Goal: Information Seeking & Learning: Find specific fact

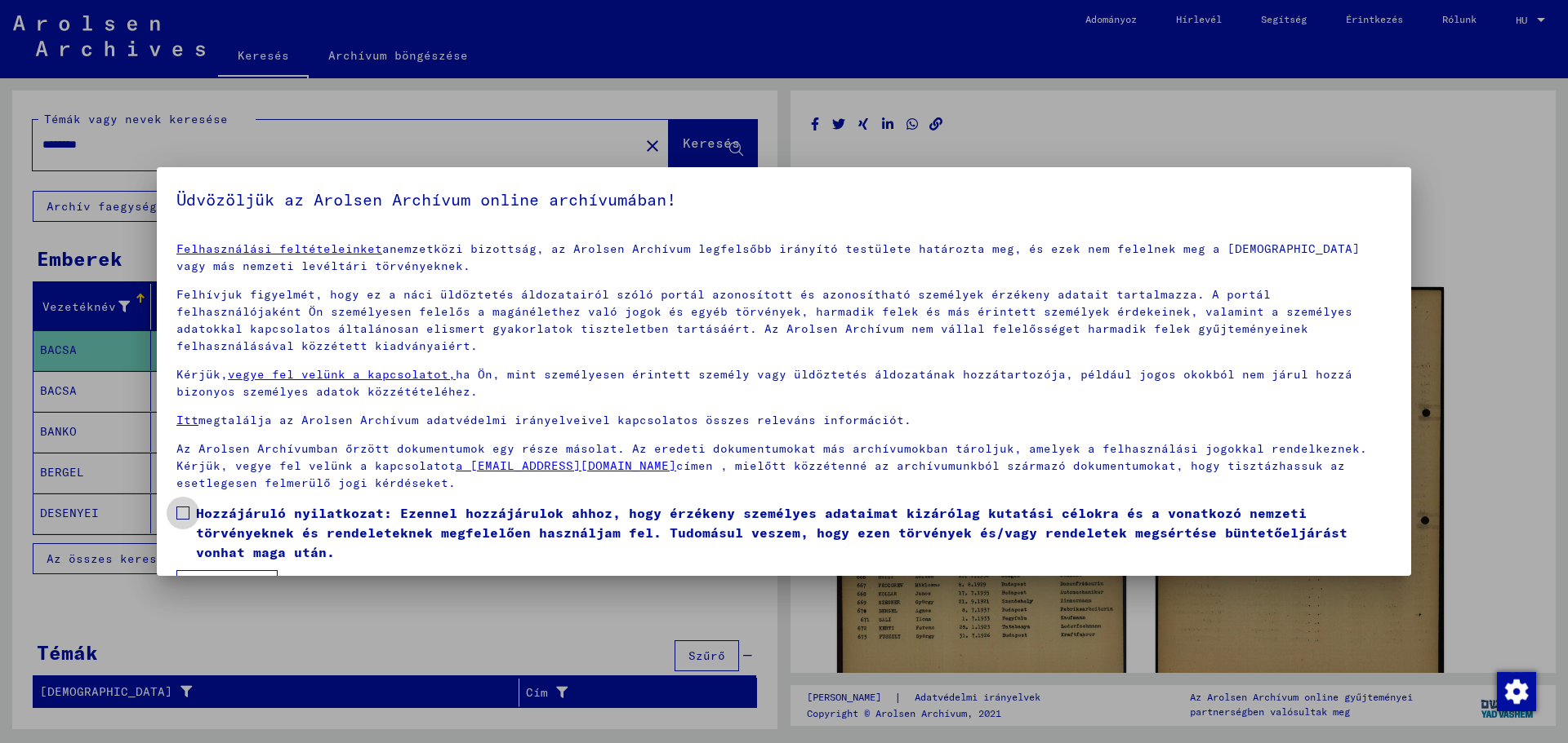
click at [184, 513] on span at bounding box center [182, 513] width 13 height 13
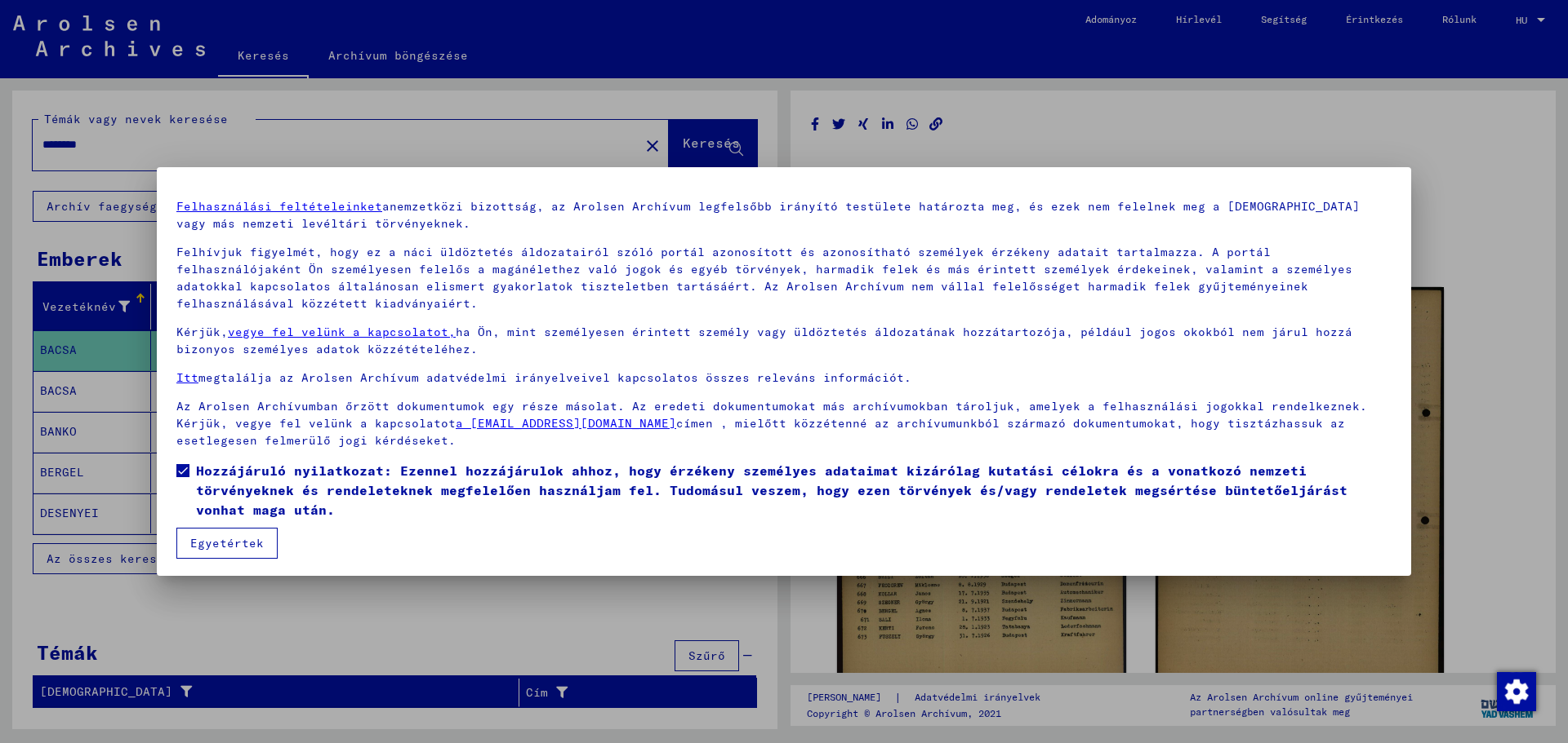
scroll to position [44, 0]
click at [241, 542] on font "Egyetértek" at bounding box center [226, 540] width 73 height 15
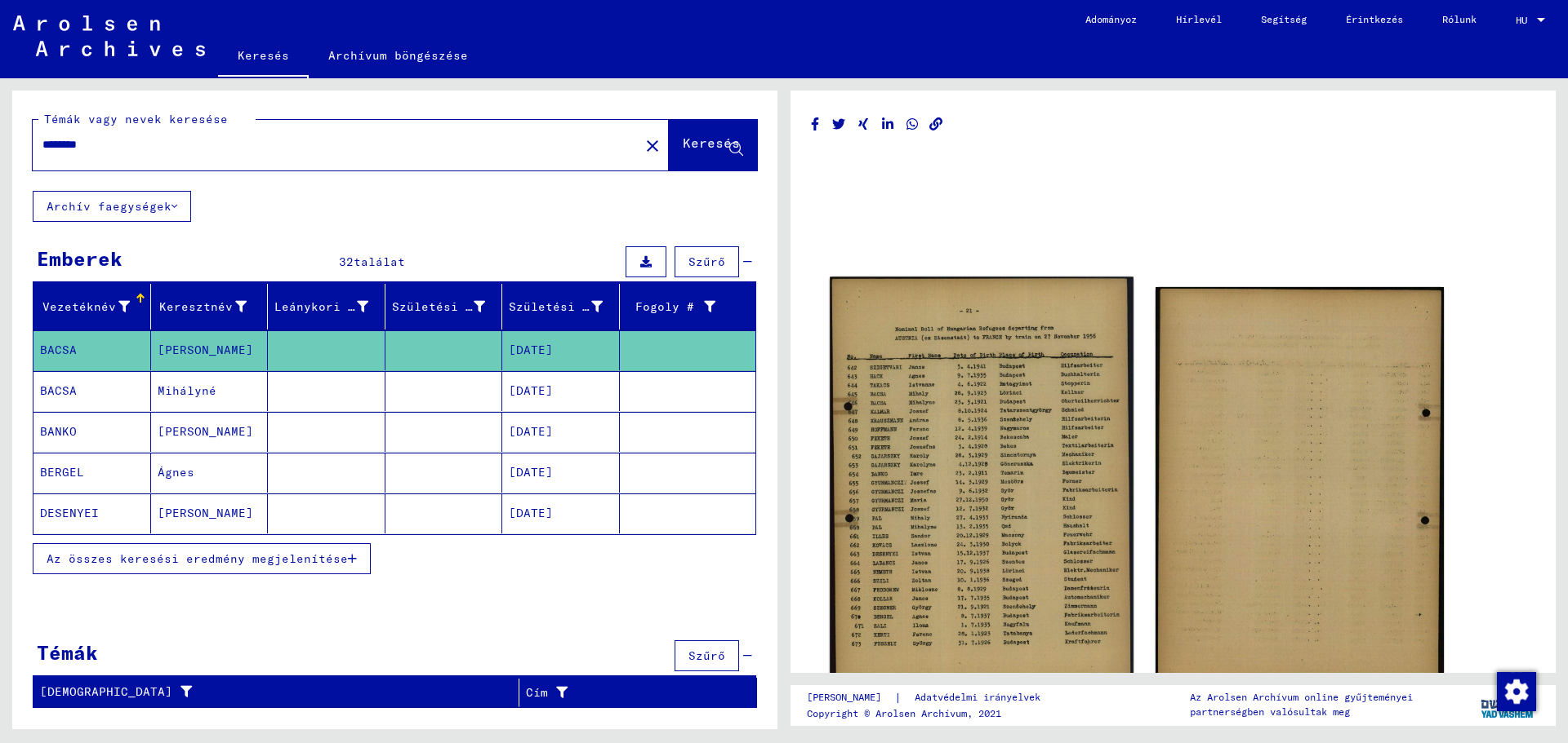
click at [983, 518] on img at bounding box center [981, 487] width 303 height 419
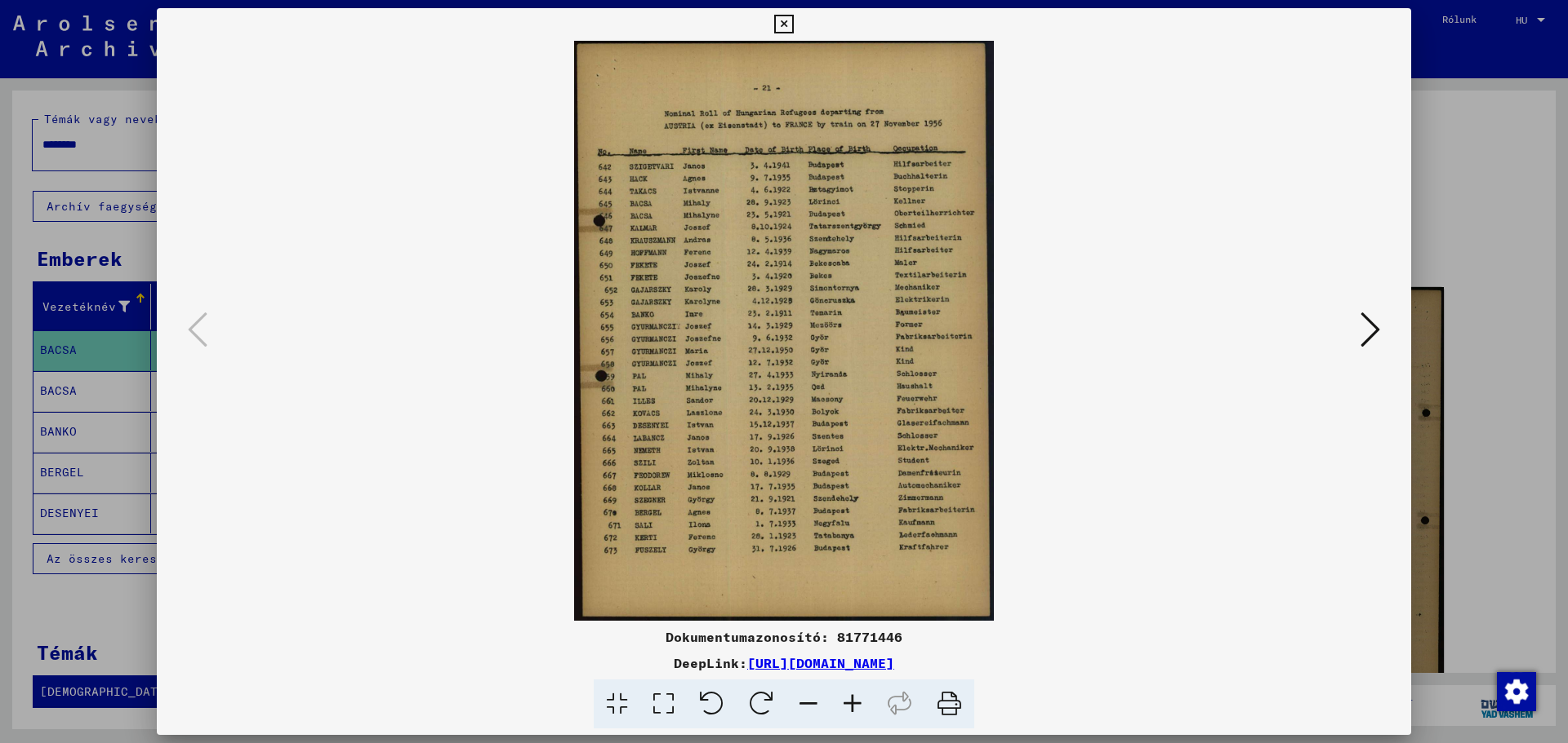
click at [846, 702] on icon at bounding box center [852, 704] width 44 height 49
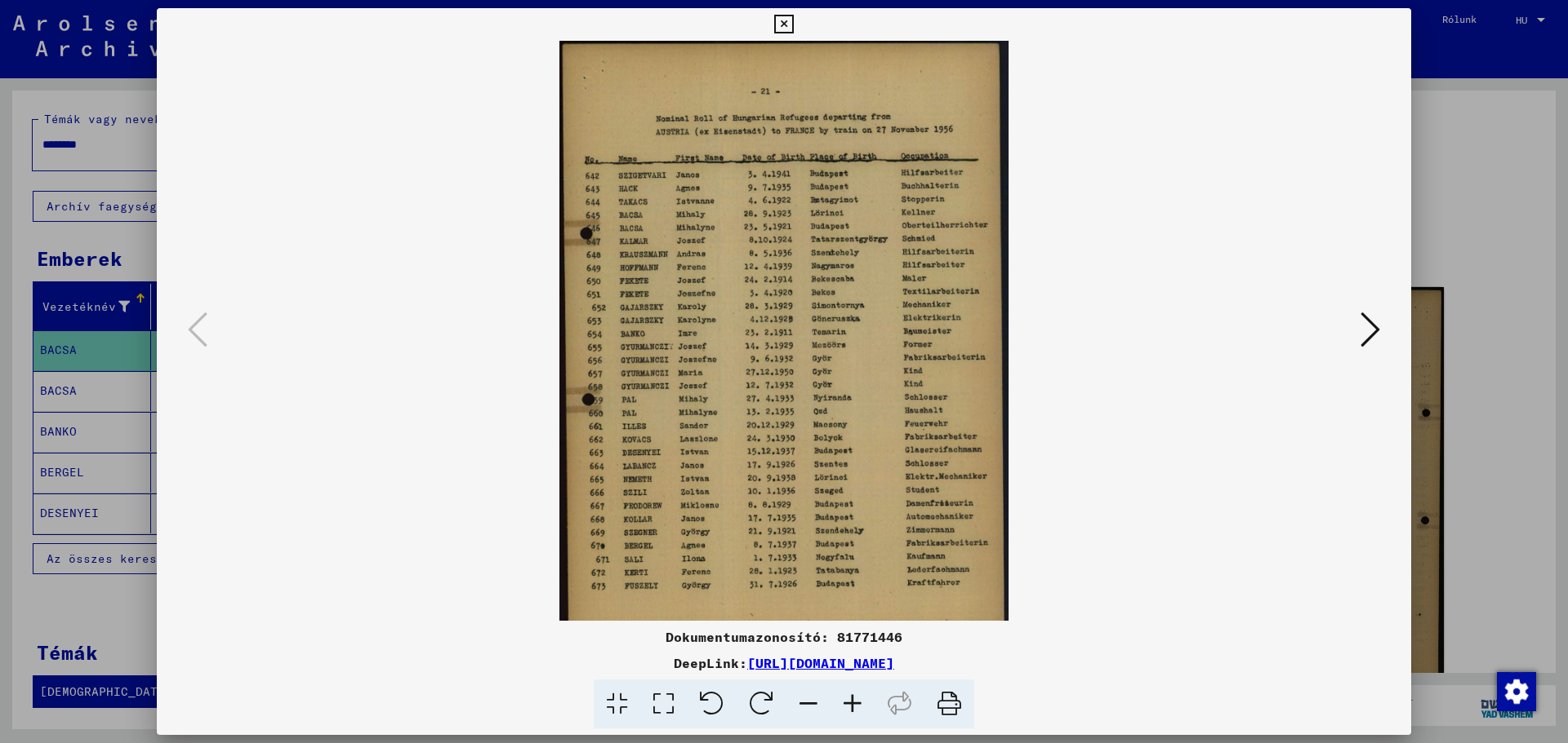
click at [856, 705] on icon at bounding box center [852, 704] width 44 height 49
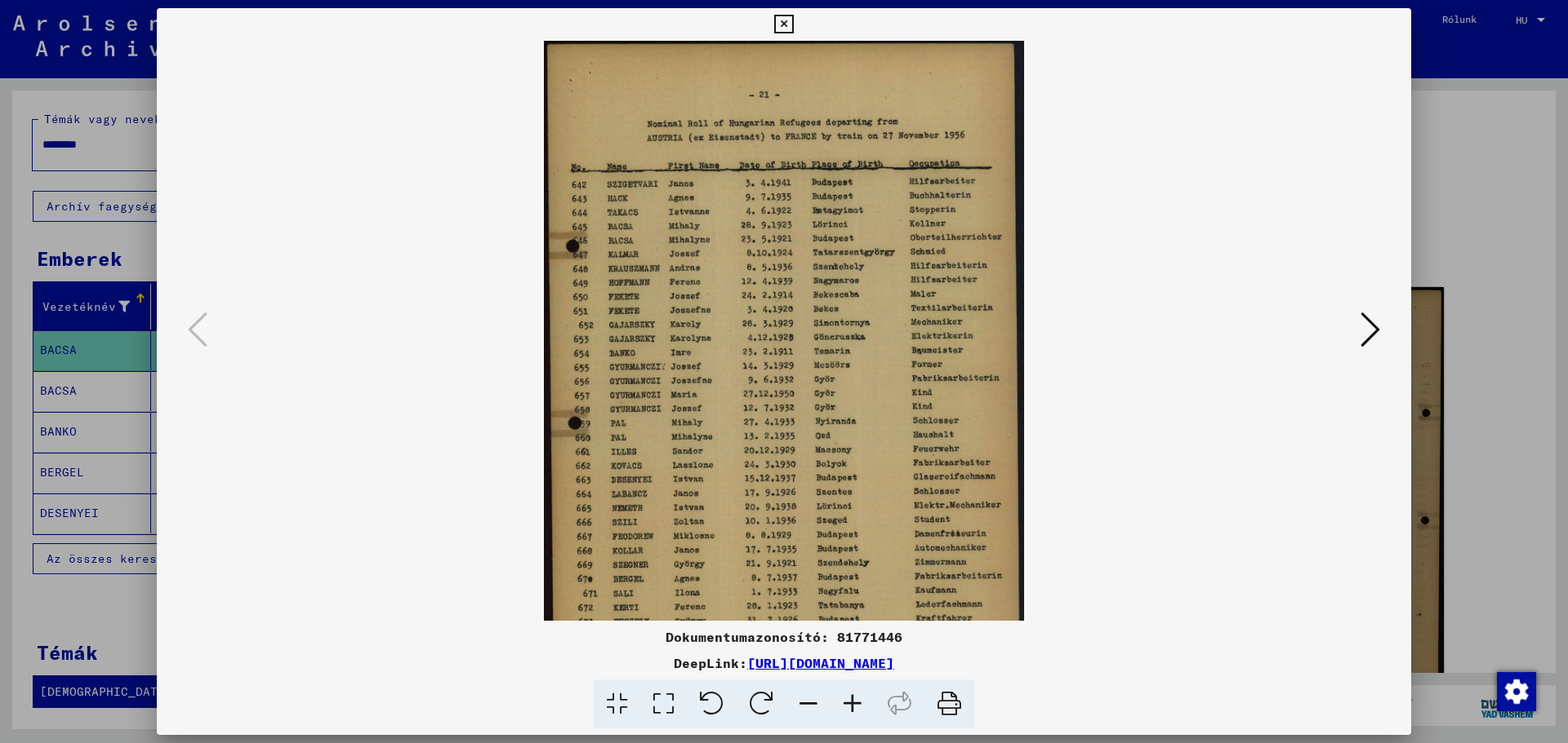
click at [856, 705] on icon at bounding box center [852, 704] width 44 height 49
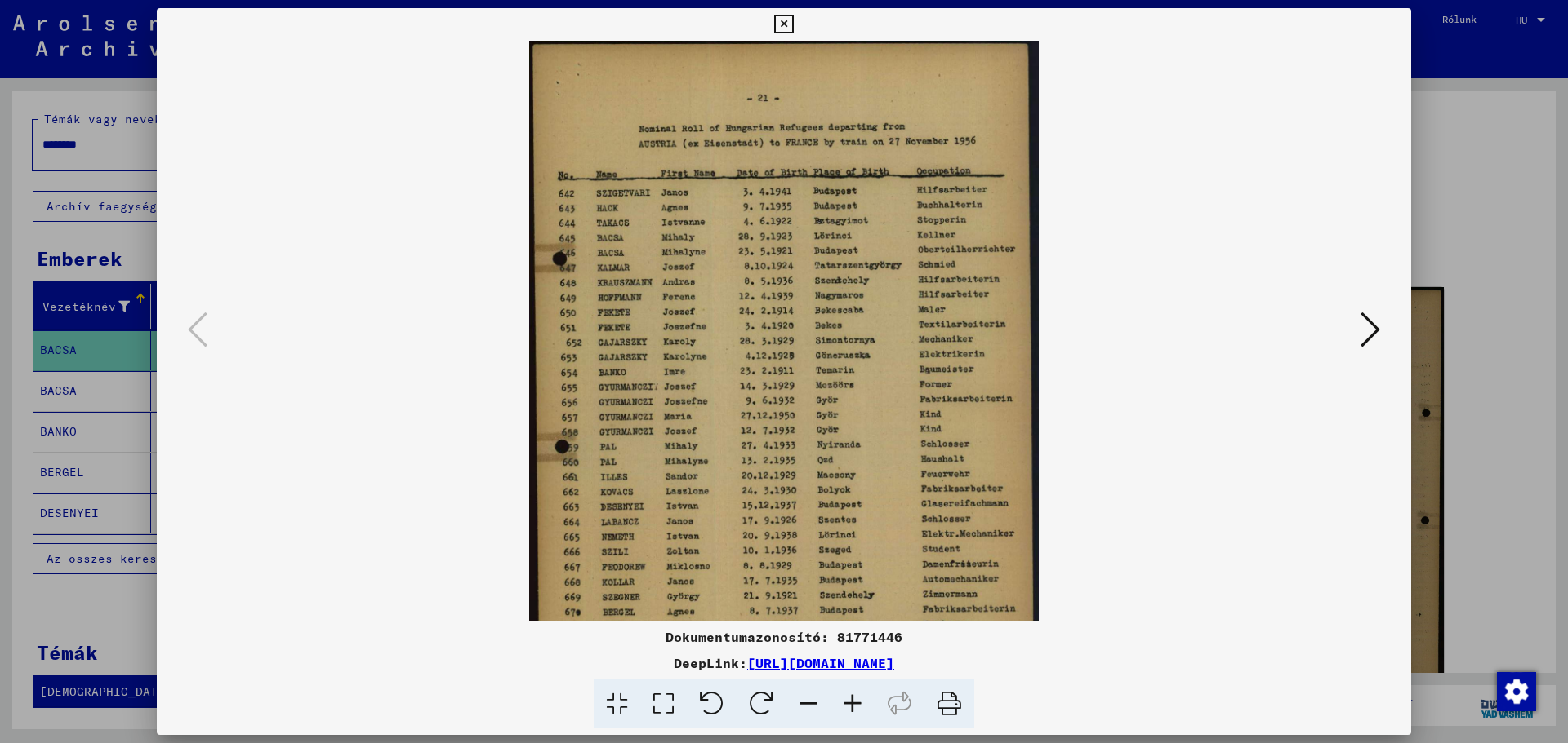
click at [856, 705] on icon at bounding box center [852, 704] width 44 height 49
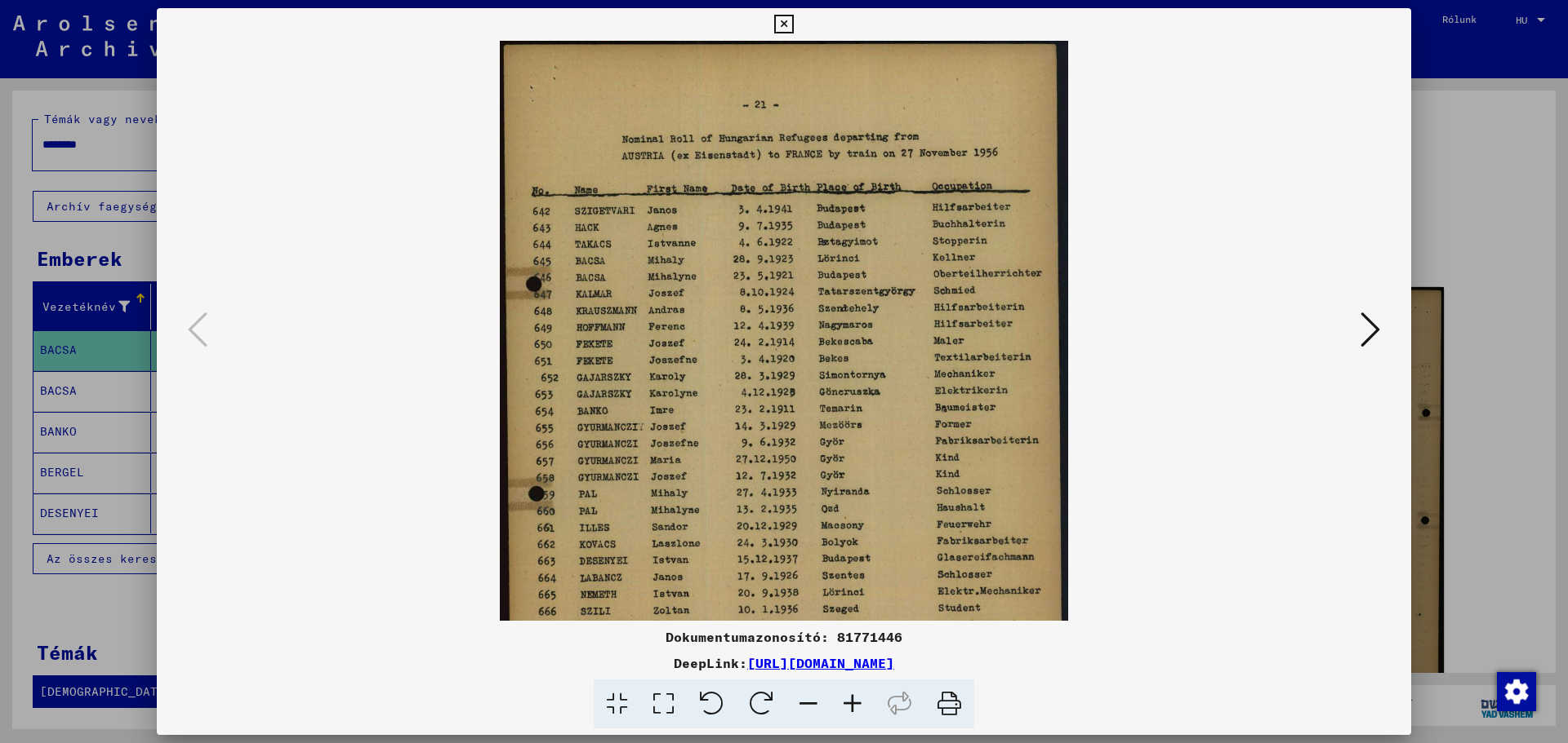
click at [856, 705] on icon at bounding box center [852, 704] width 44 height 49
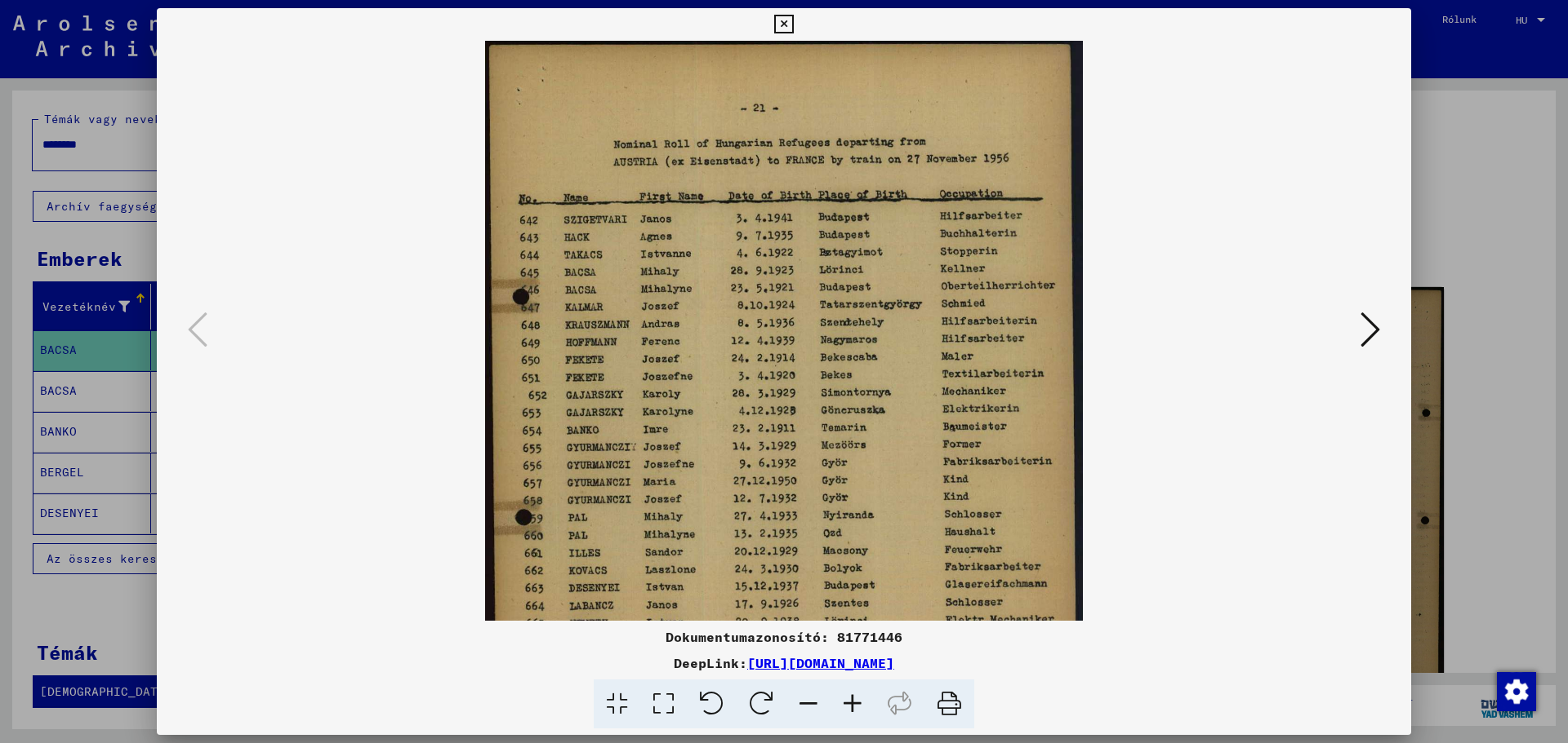
click at [856, 705] on icon at bounding box center [852, 704] width 44 height 49
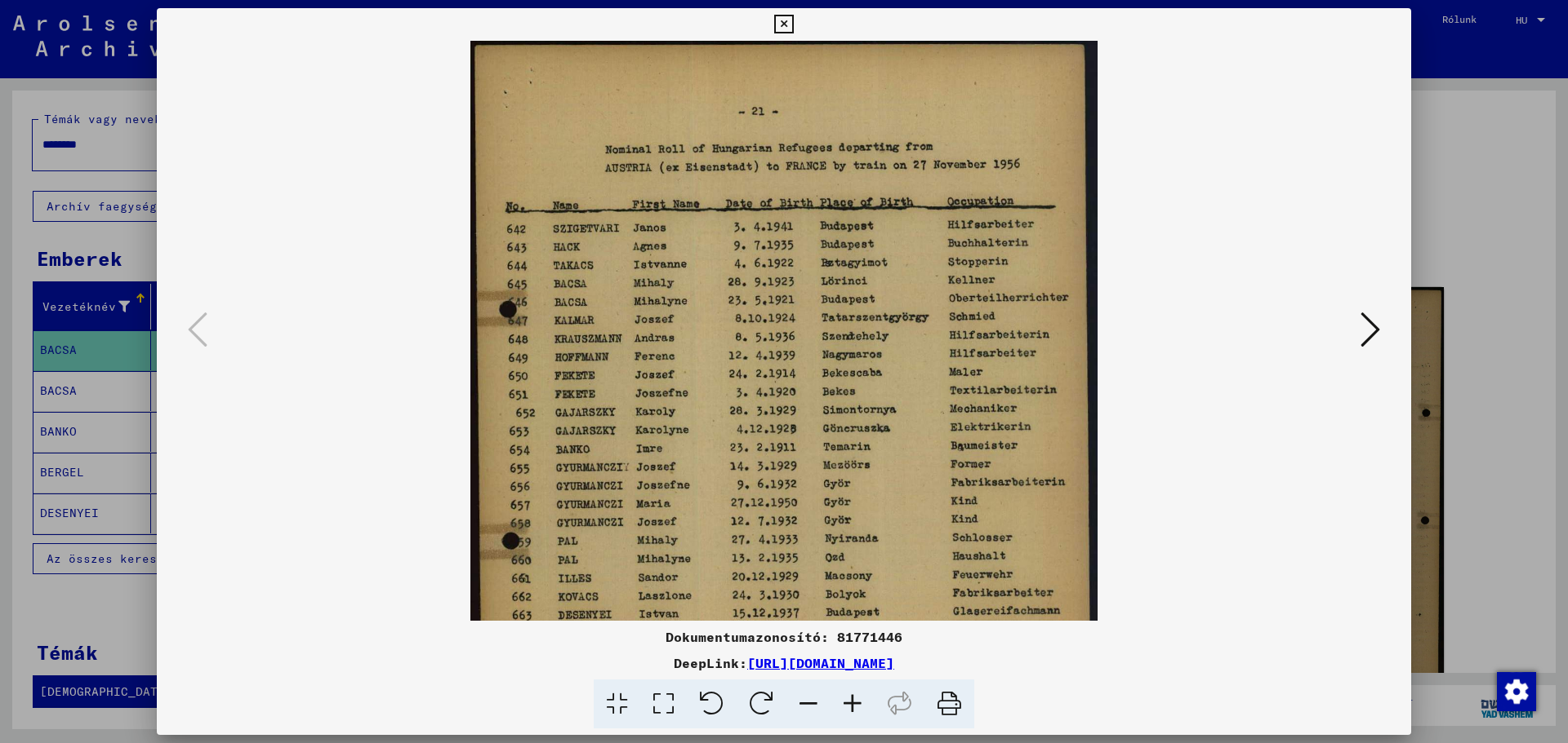
click at [811, 702] on icon at bounding box center [808, 704] width 44 height 49
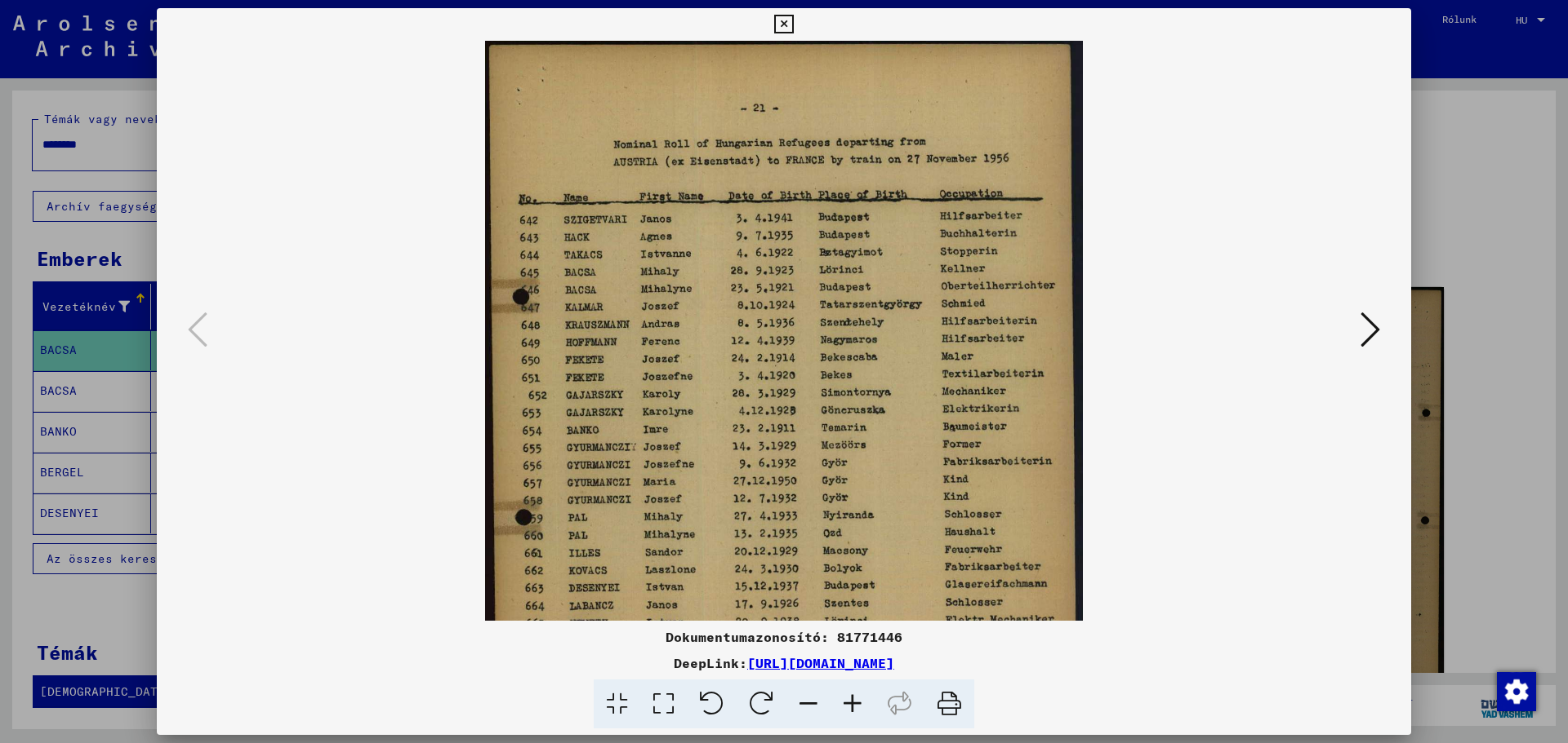
click at [811, 702] on icon at bounding box center [808, 704] width 44 height 49
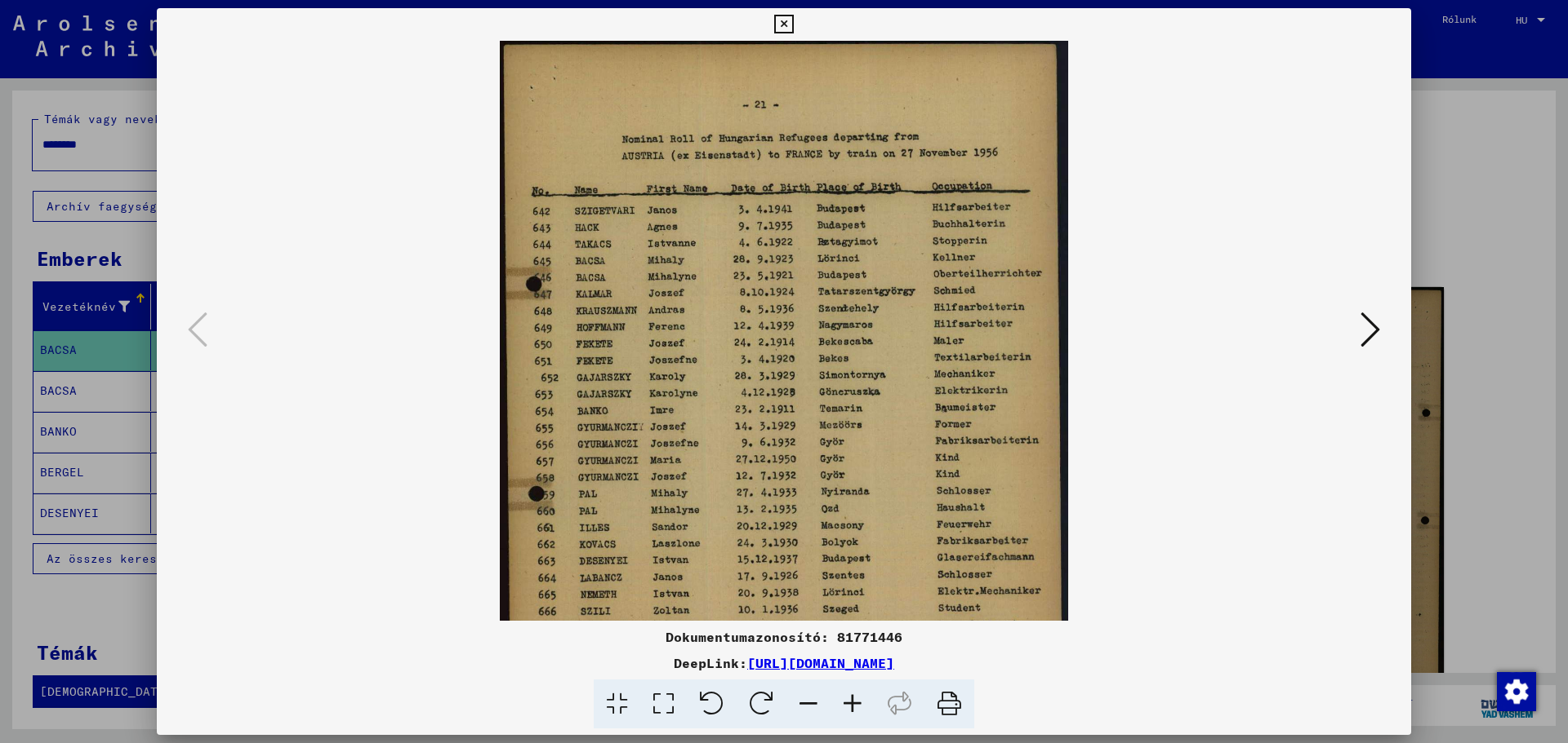
click at [811, 702] on icon at bounding box center [808, 704] width 44 height 49
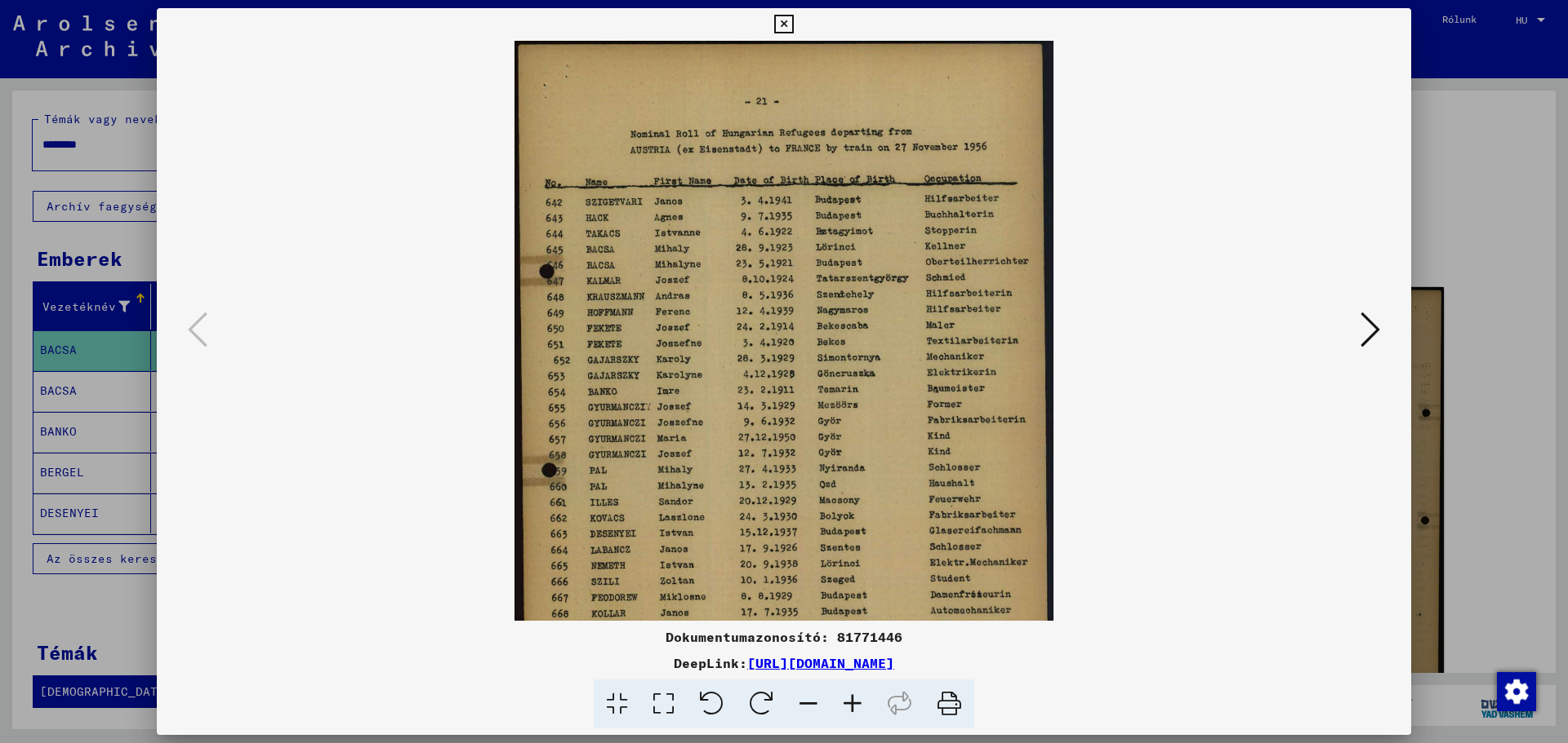
click at [1363, 329] on icon at bounding box center [1370, 330] width 20 height 40
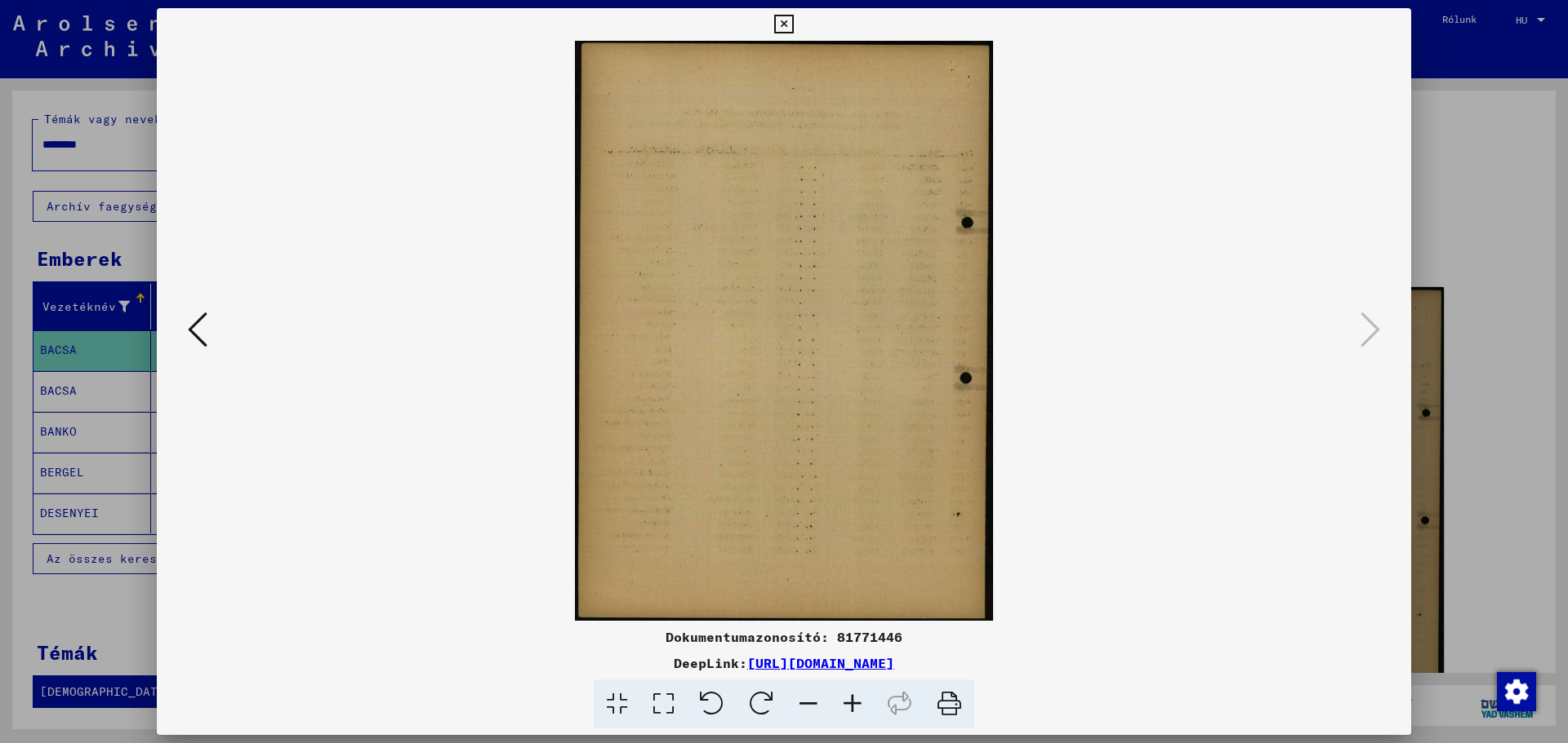
click at [197, 343] on icon at bounding box center [198, 330] width 20 height 40
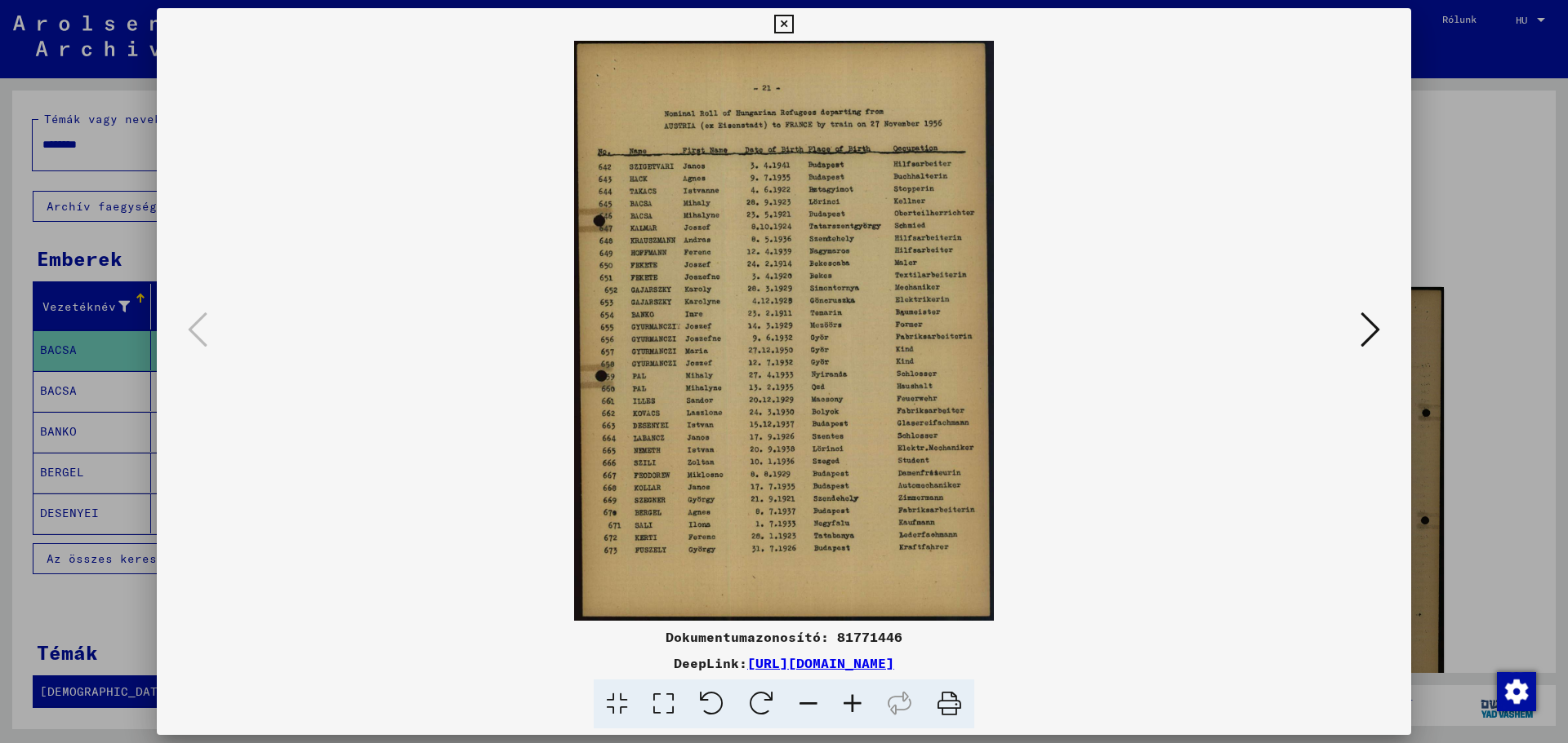
click at [785, 27] on icon at bounding box center [783, 25] width 19 height 20
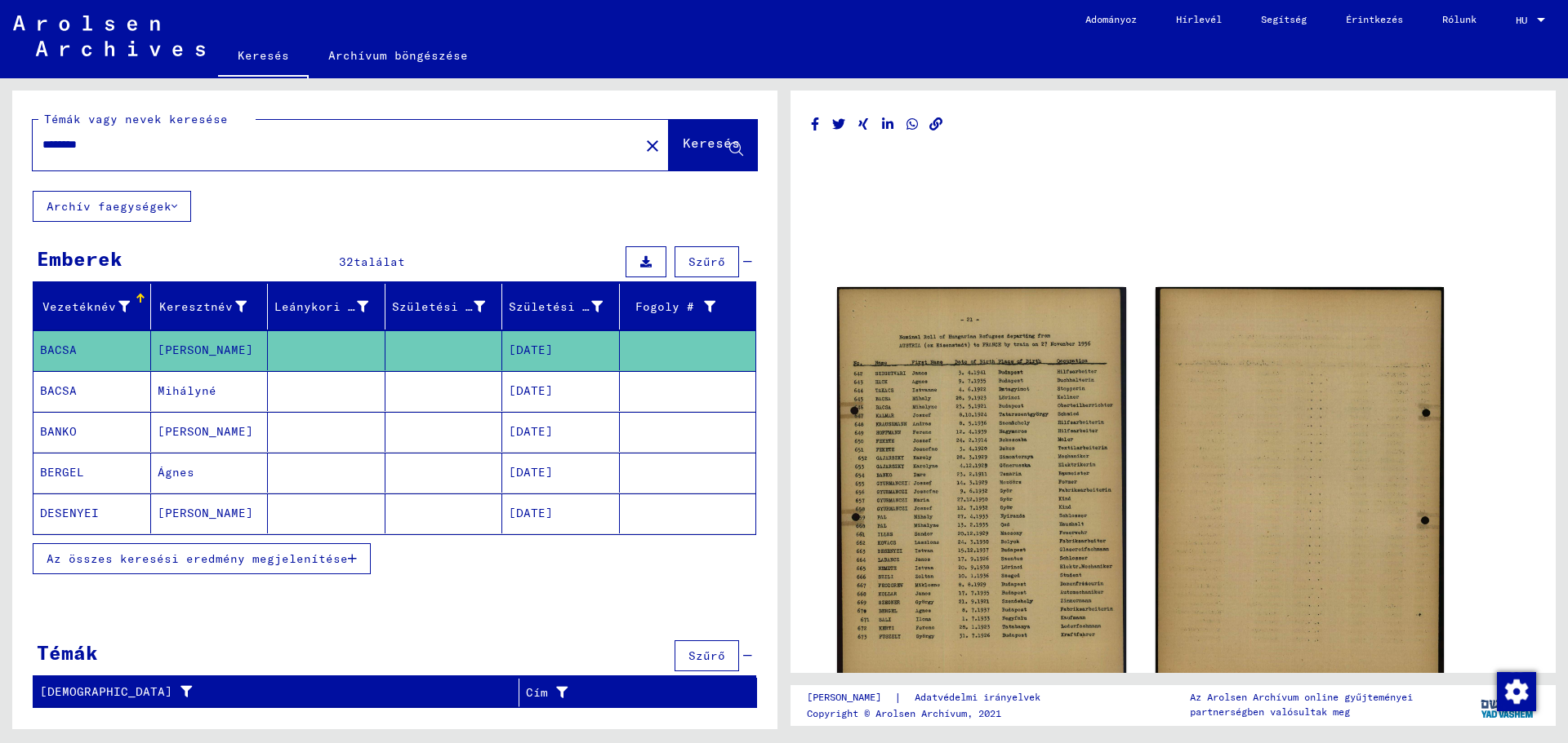
drag, startPoint x: 122, startPoint y: 141, endPoint x: 0, endPoint y: 124, distance: 123.2
click at [0, 124] on div "Témák vagy nevek keresése ******** close Keresés Archív faegységek Emberek 32 t…" at bounding box center [392, 403] width 784 height 651
click at [701, 133] on button "Keresés" at bounding box center [712, 144] width 88 height 50
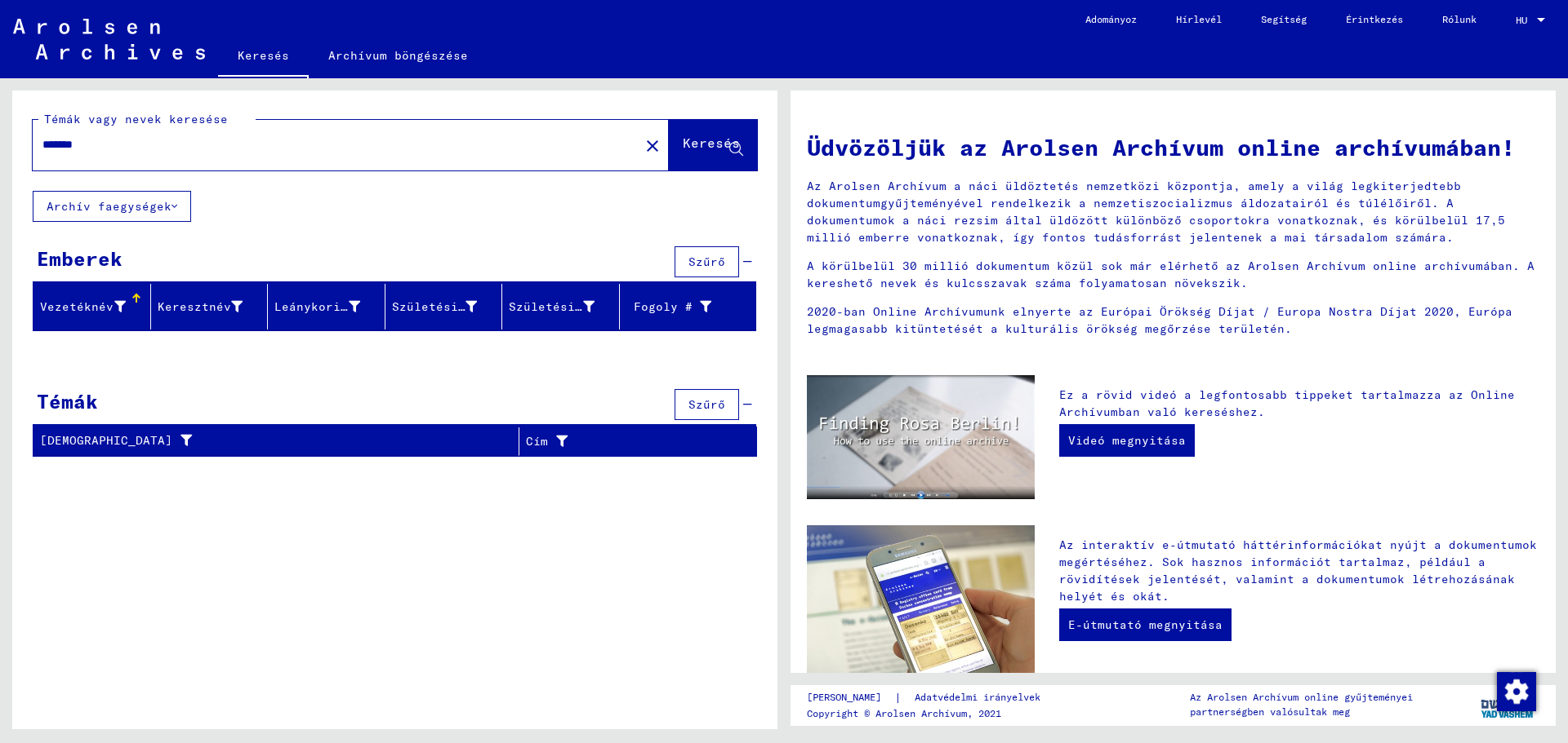
click at [168, 147] on input "*******" at bounding box center [331, 144] width 577 height 17
type input "**********"
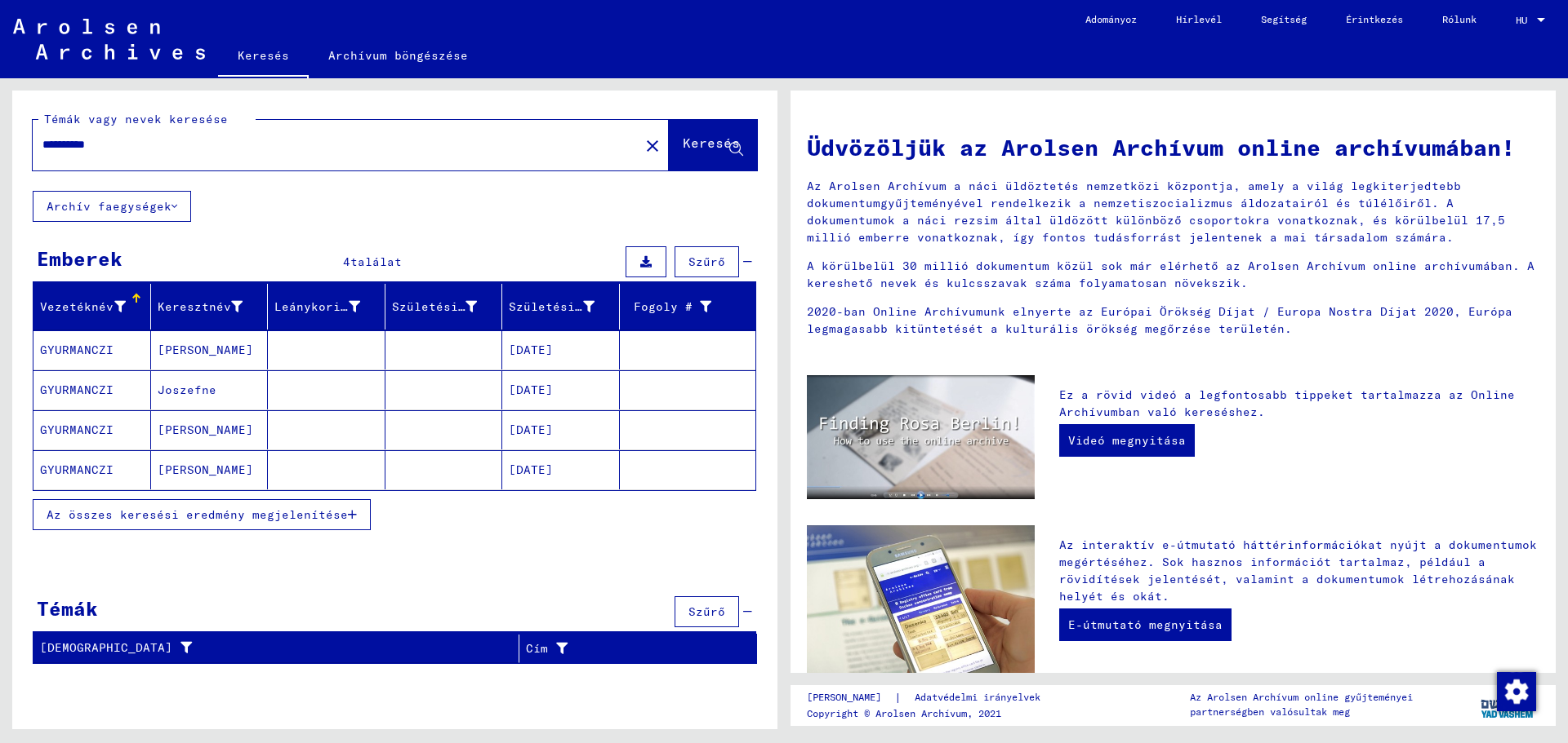
click at [70, 427] on font "GYURMANCZI" at bounding box center [76, 430] width 73 height 15
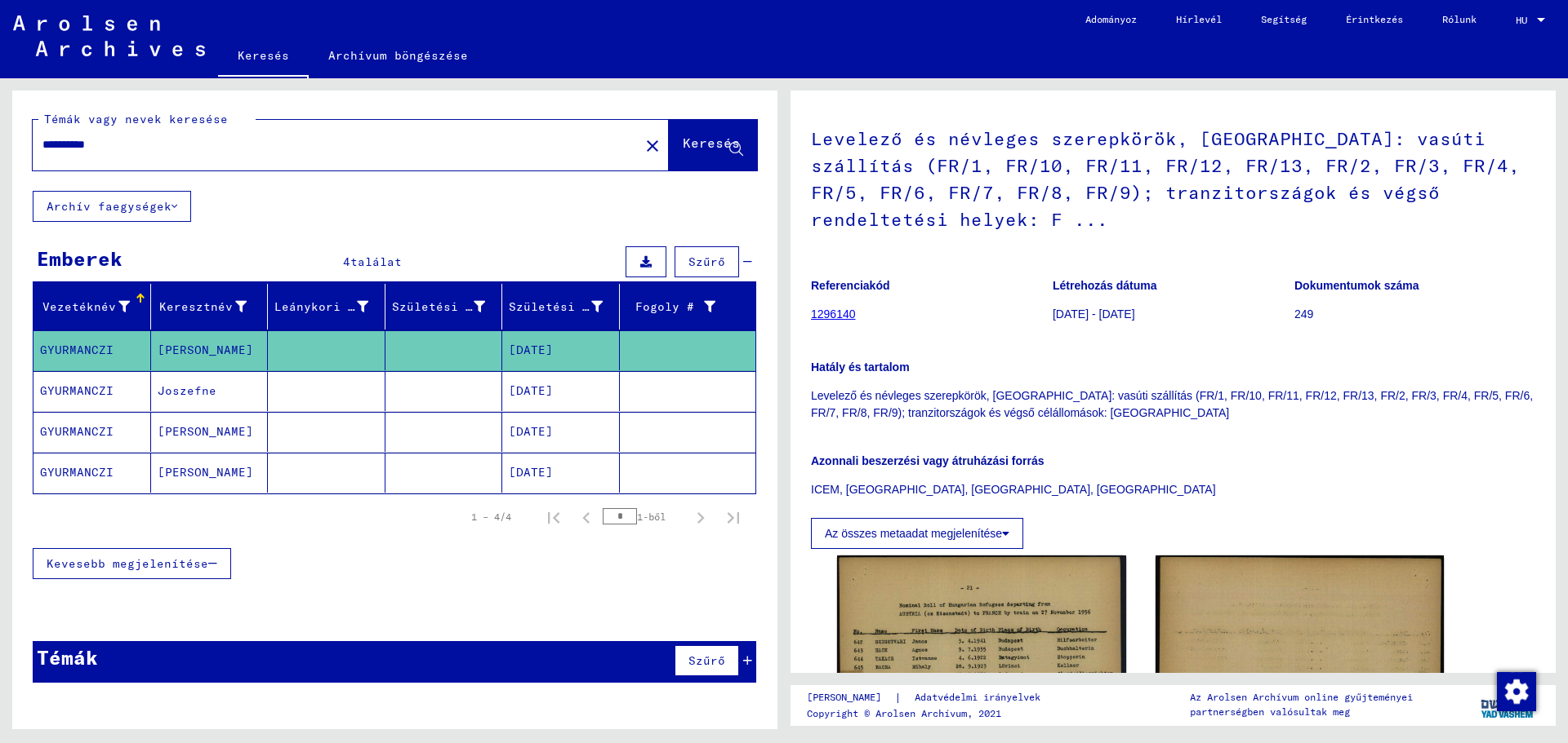
scroll to position [408, 0]
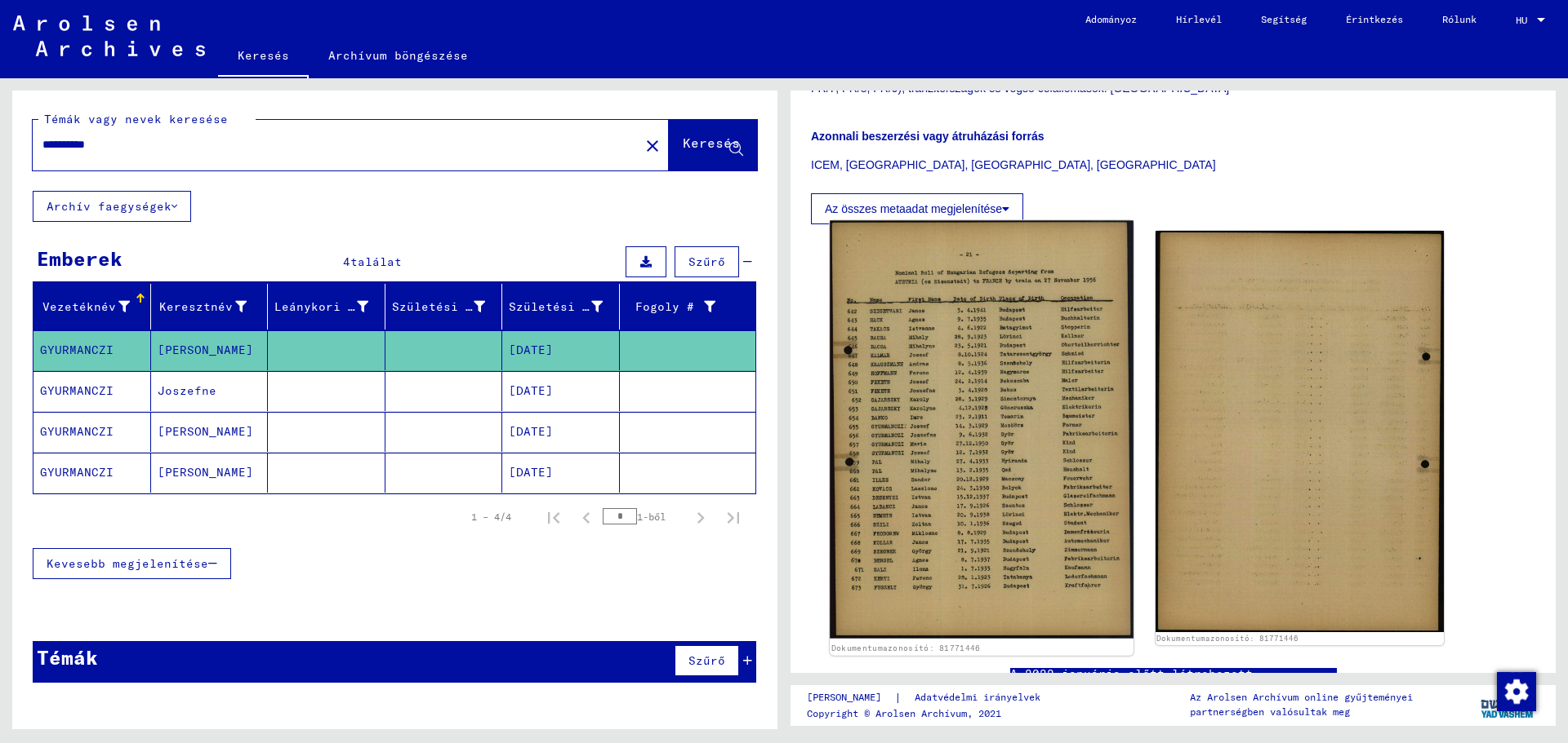
click at [929, 466] on img at bounding box center [981, 431] width 303 height 419
